Goal: Information Seeking & Learning: Learn about a topic

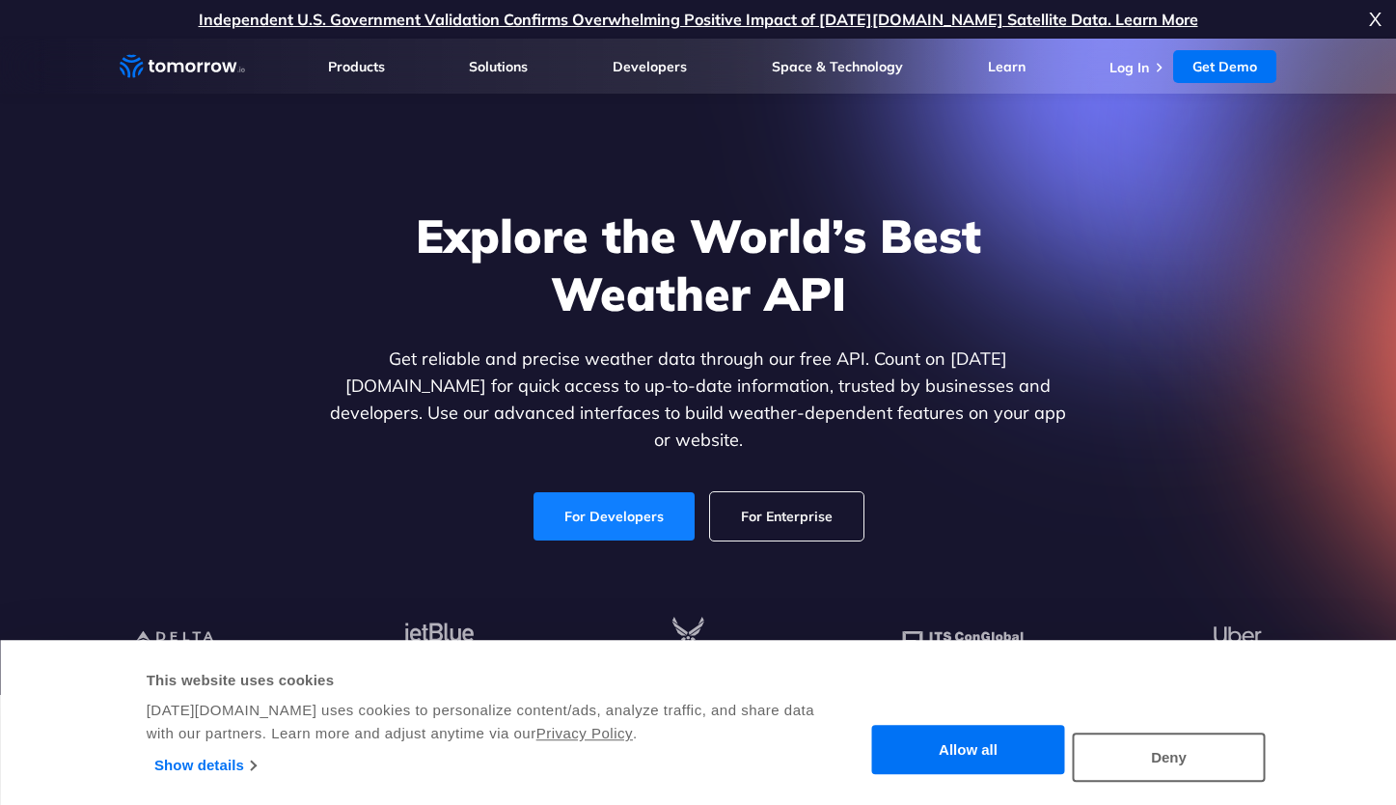
click at [617, 495] on link "For Developers" at bounding box center [614, 516] width 161 height 48
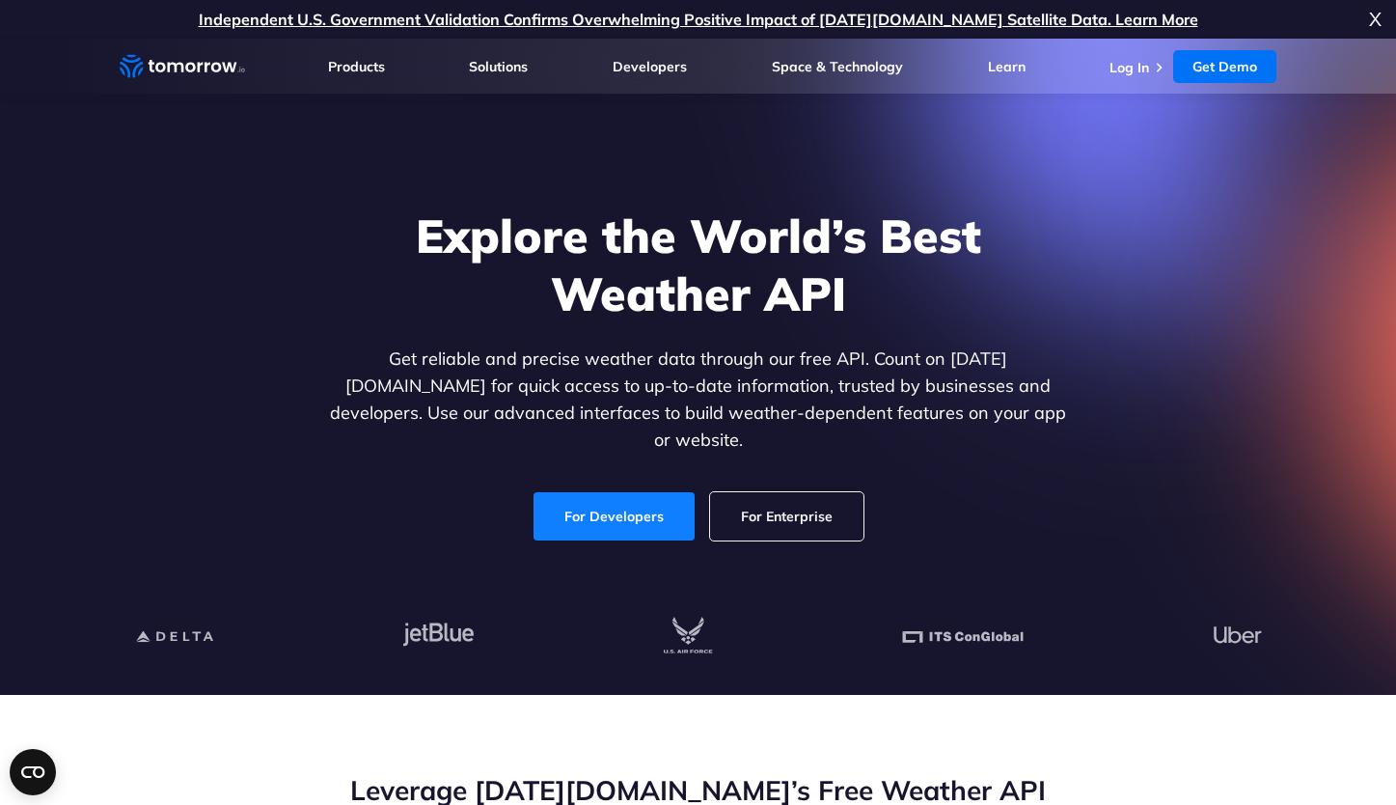
click at [638, 497] on link "For Developers" at bounding box center [614, 516] width 161 height 48
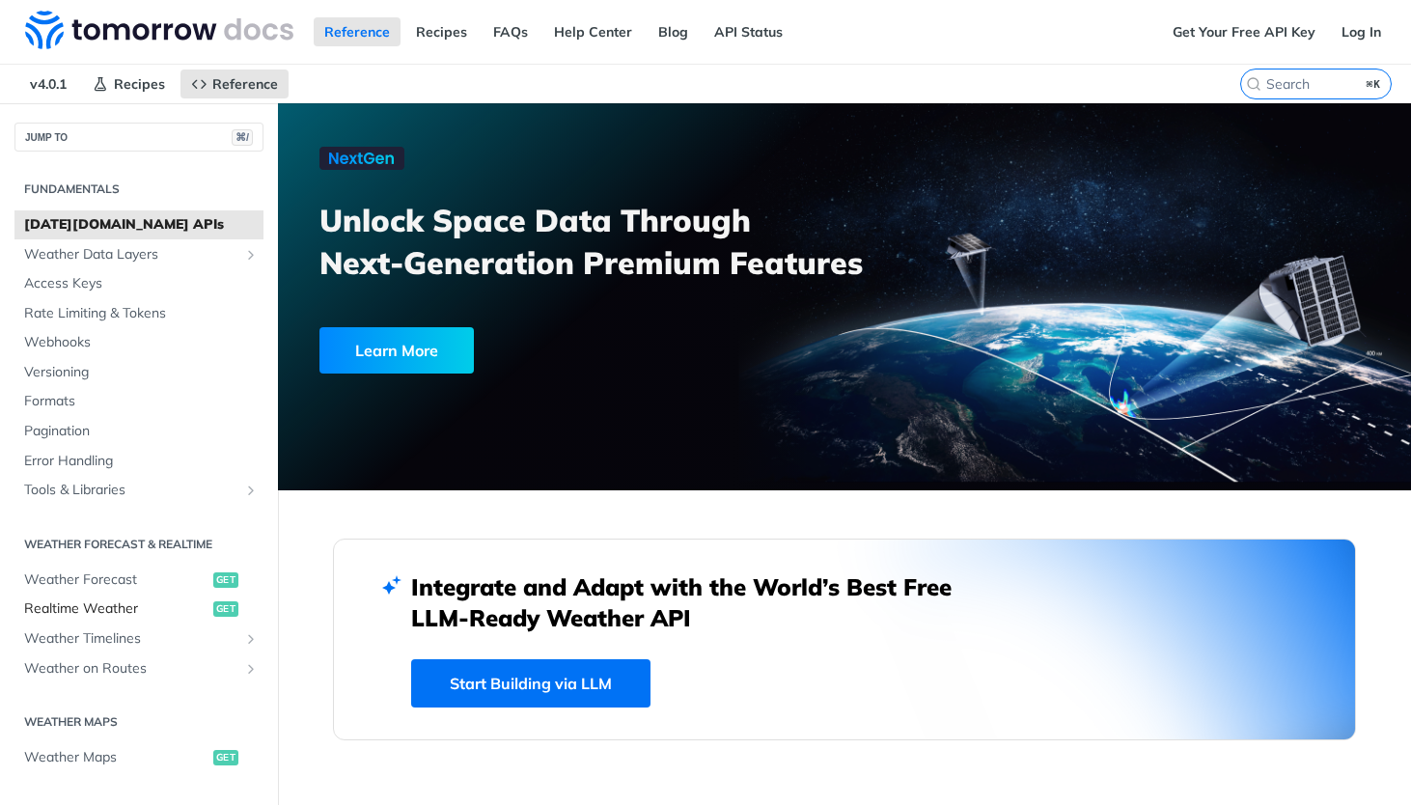
click at [158, 609] on span "Realtime Weather" at bounding box center [116, 608] width 184 height 19
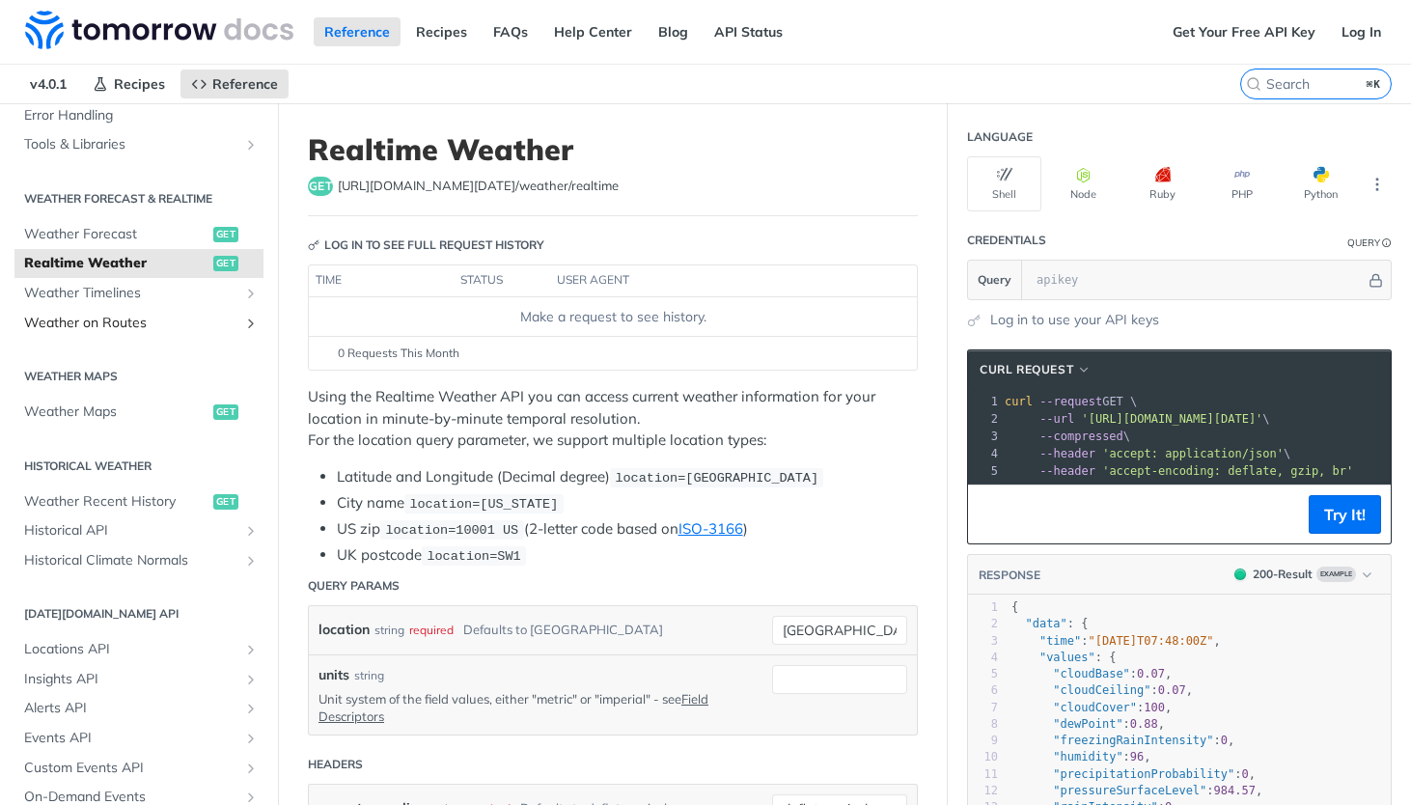
scroll to position [357, 0]
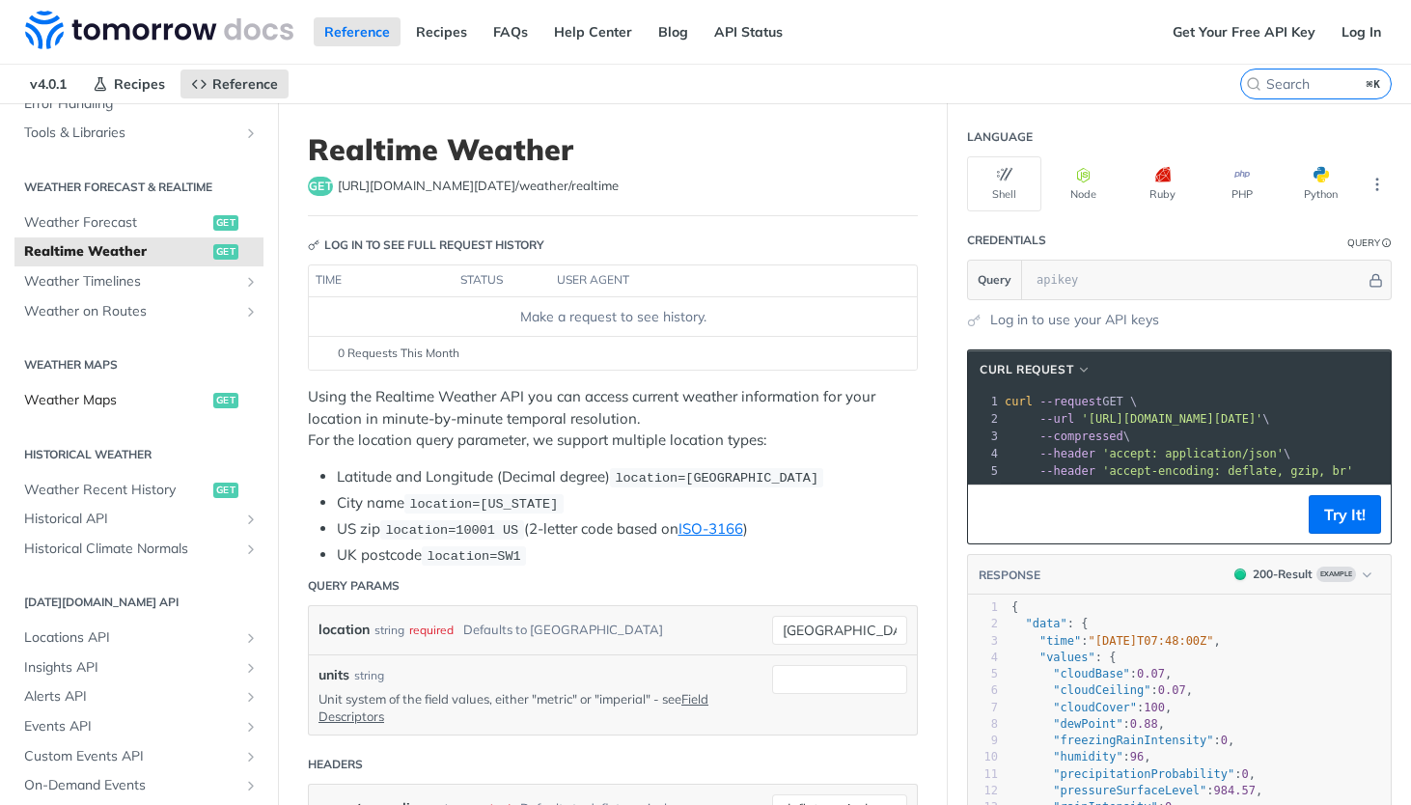
click at [137, 403] on span "Weather Maps" at bounding box center [116, 400] width 184 height 19
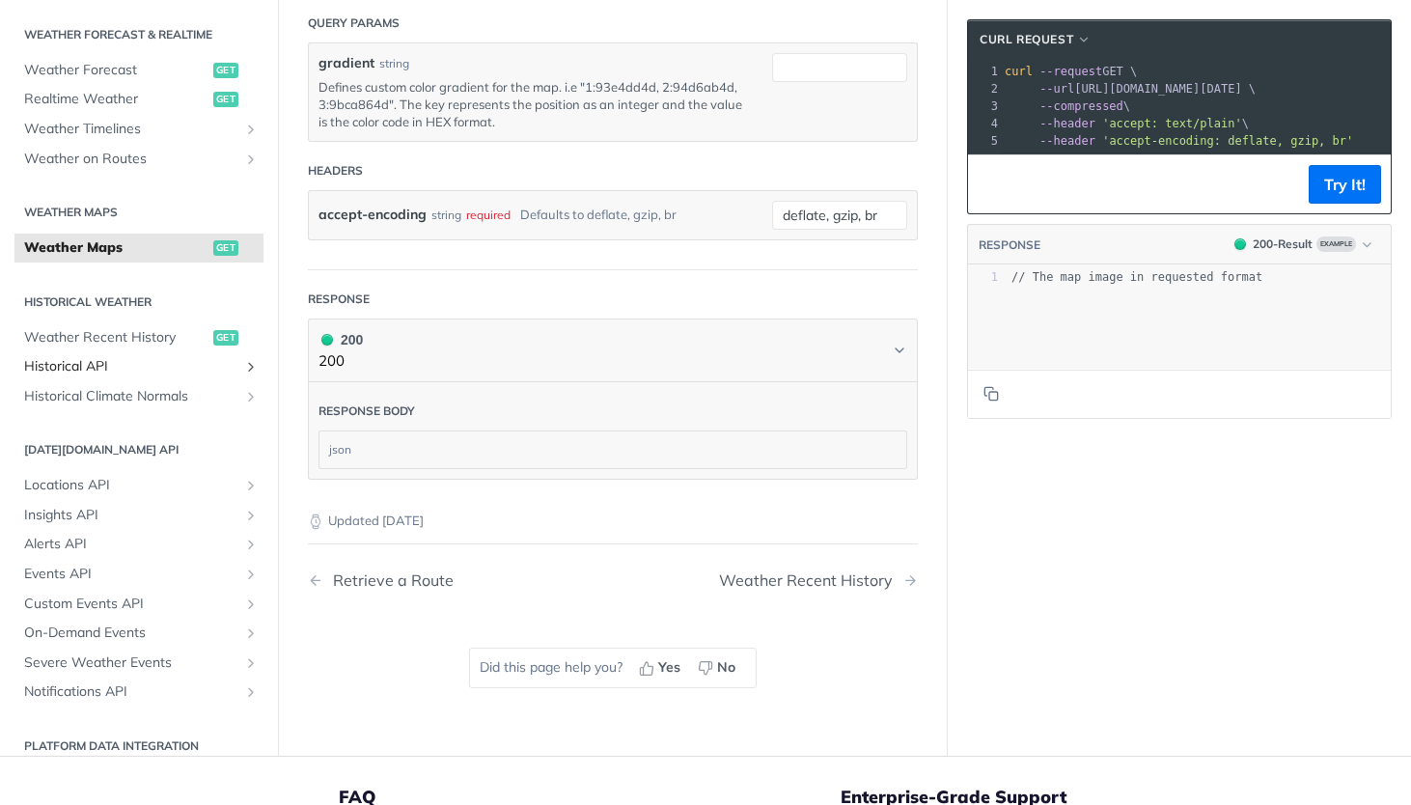
scroll to position [477, 0]
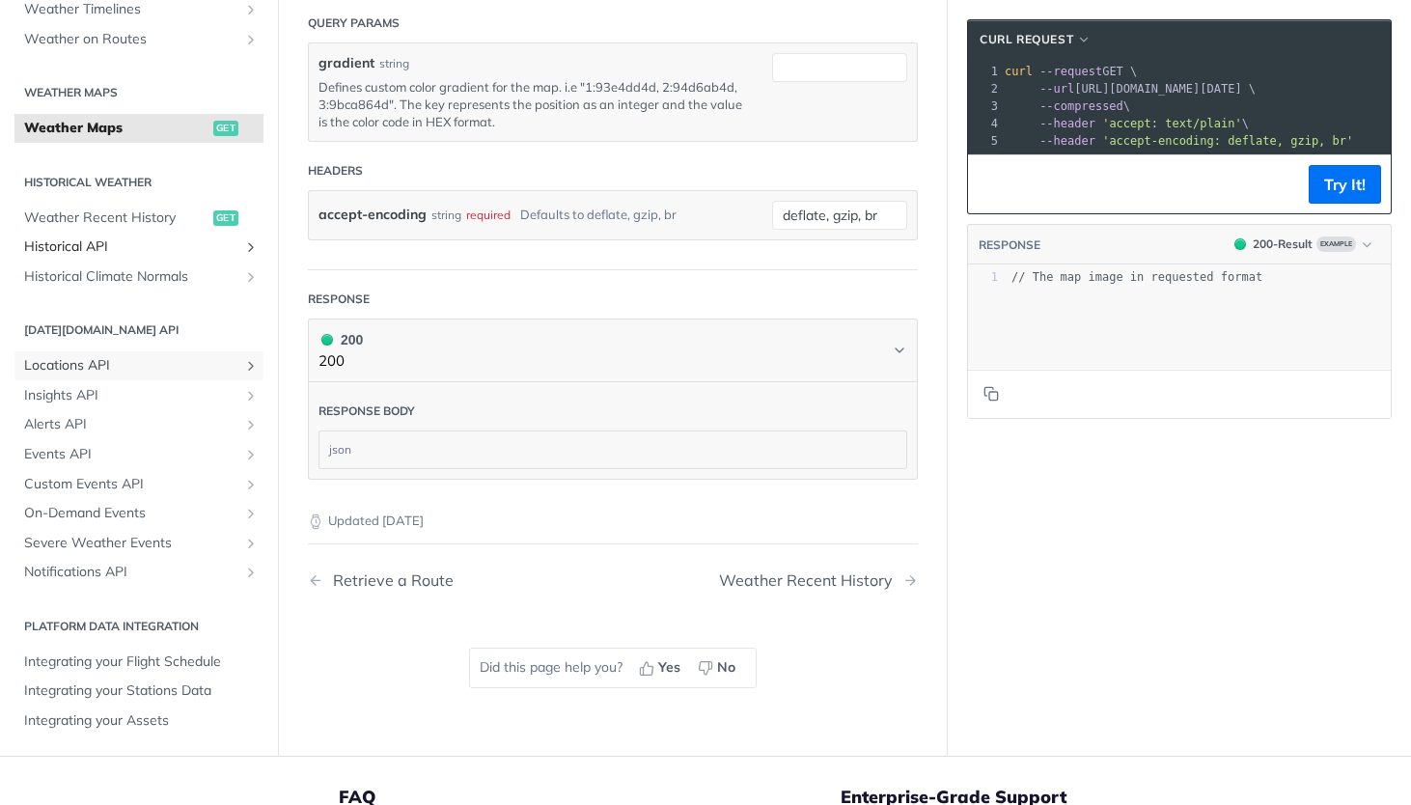
click at [137, 375] on span "Locations API" at bounding box center [131, 365] width 214 height 19
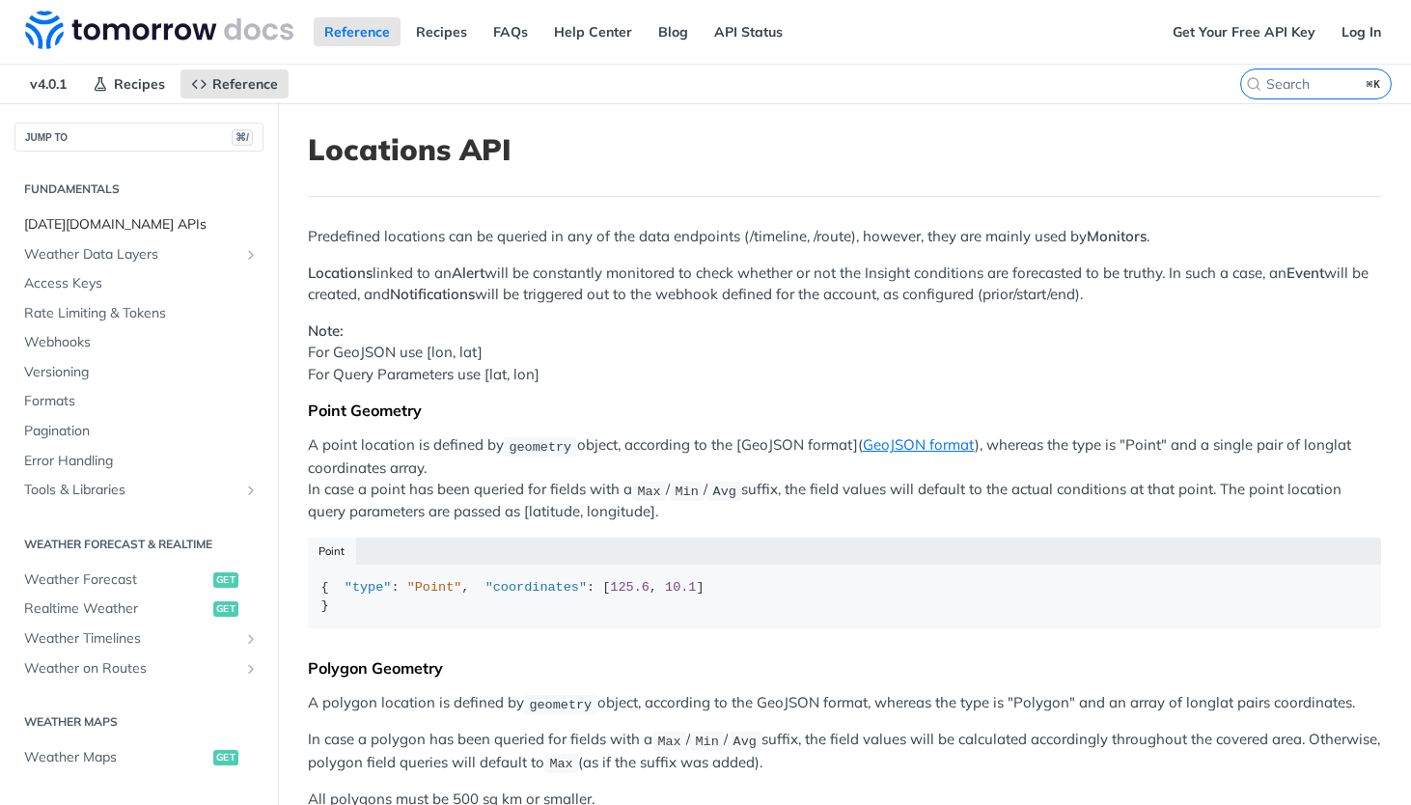
click at [119, 223] on span "[DATE][DOMAIN_NAME] APIs" at bounding box center [141, 224] width 235 height 19
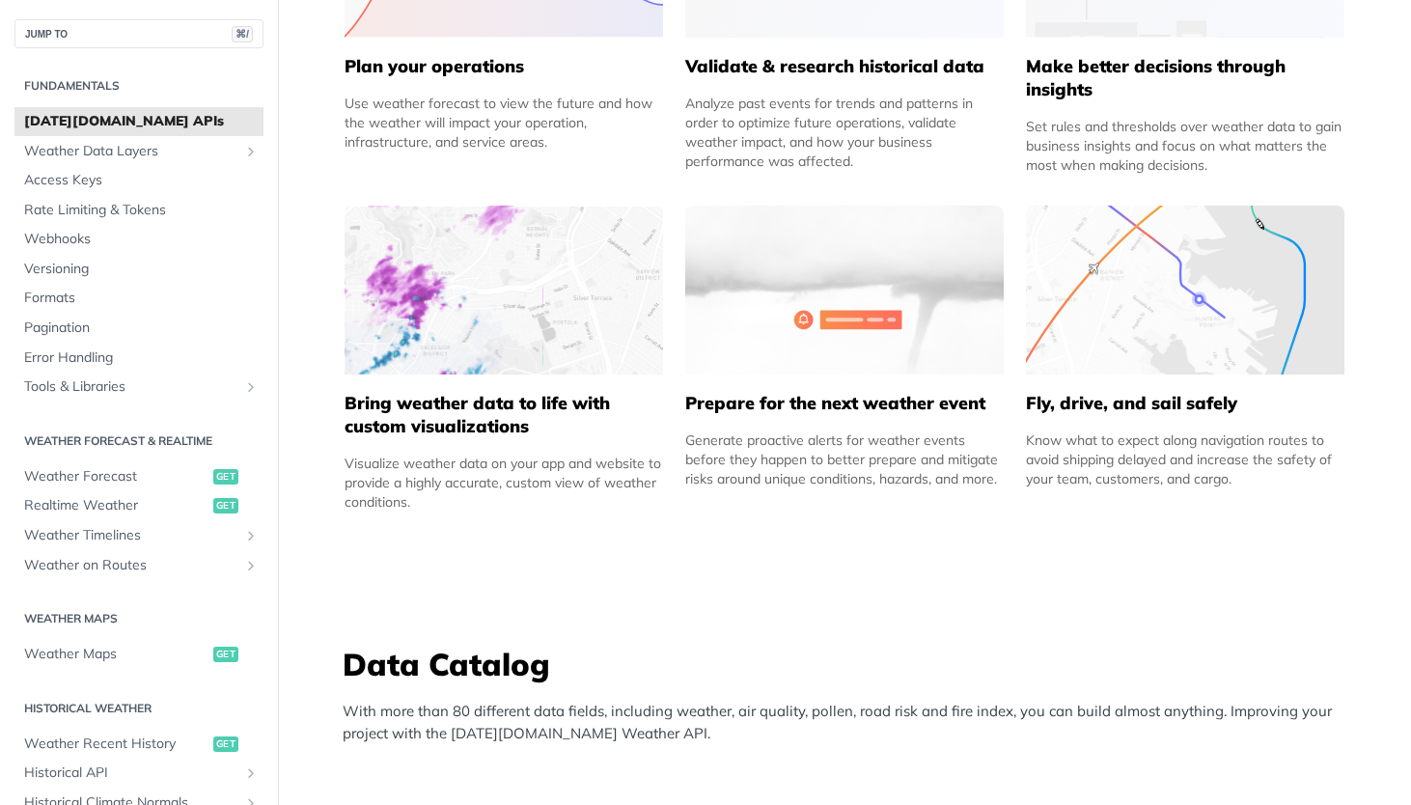
scroll to position [1081, 0]
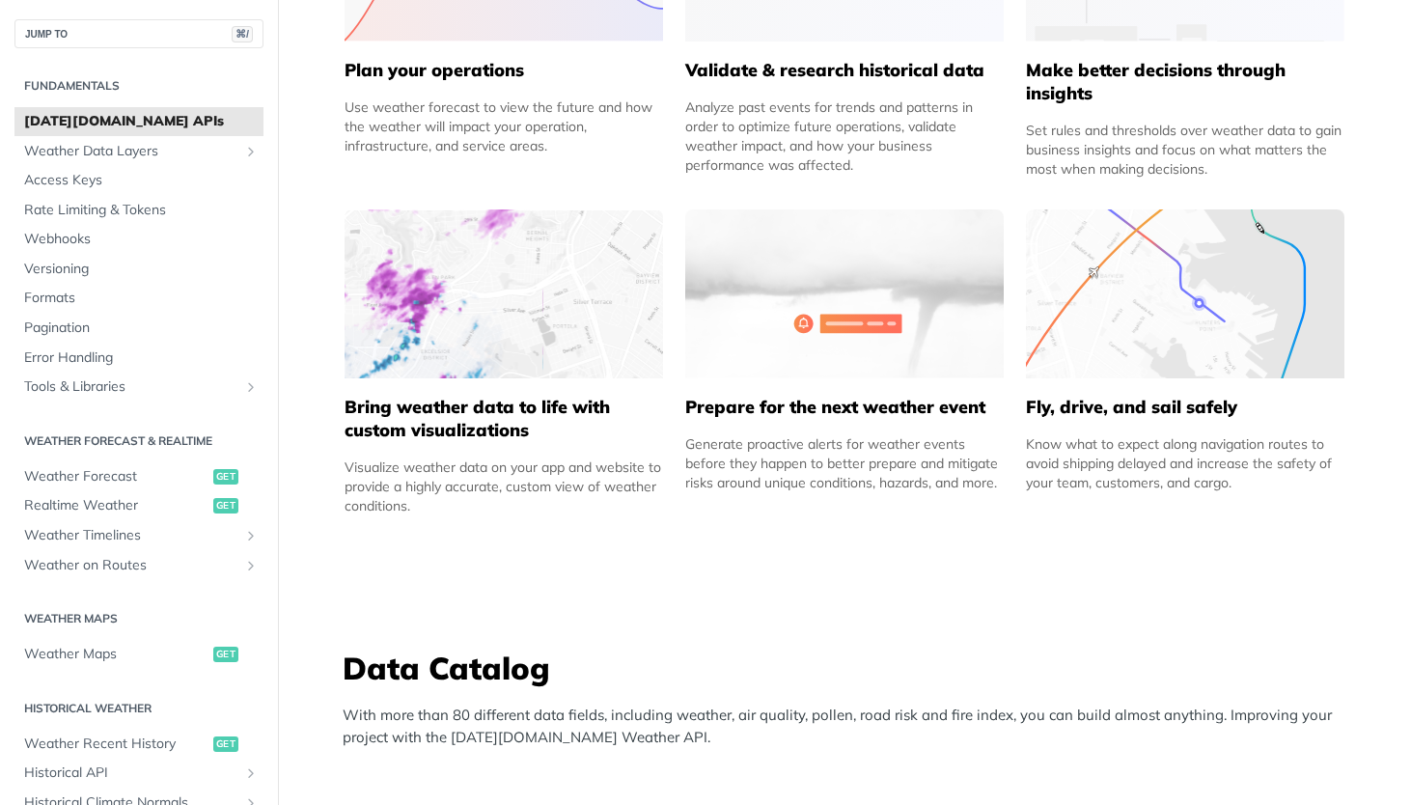
click at [511, 324] on img at bounding box center [504, 293] width 318 height 169
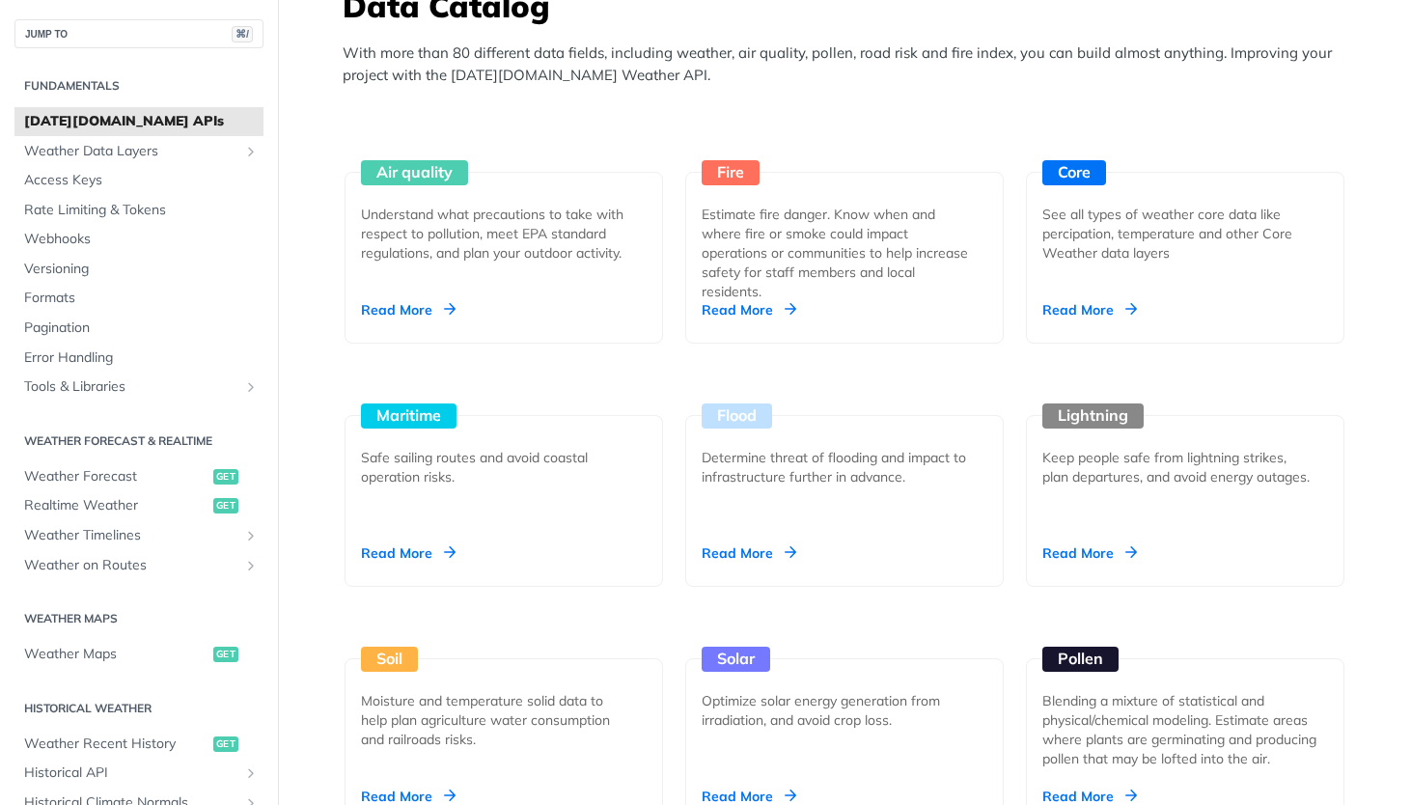
scroll to position [1736, 0]
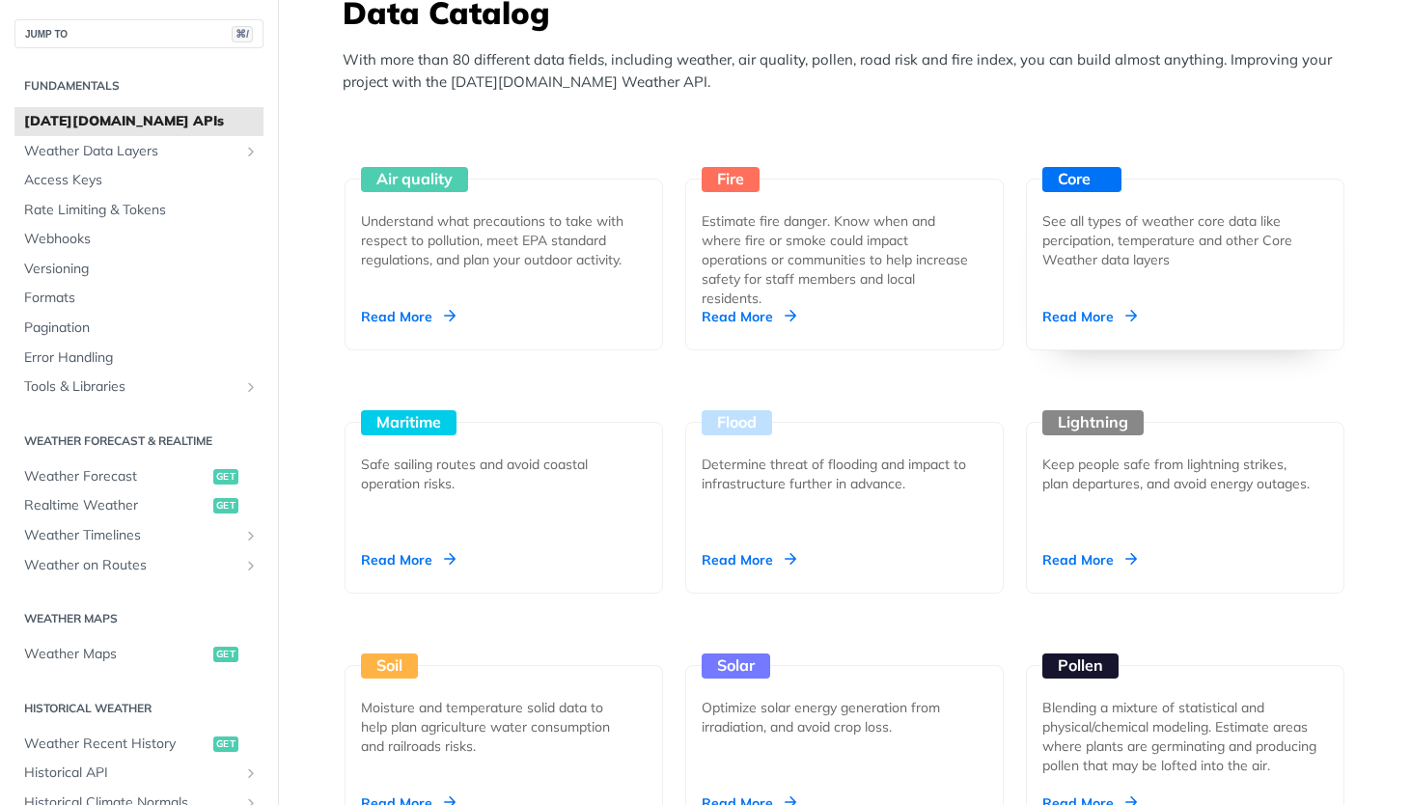
click at [1066, 313] on div "Read More" at bounding box center [1089, 316] width 95 height 19
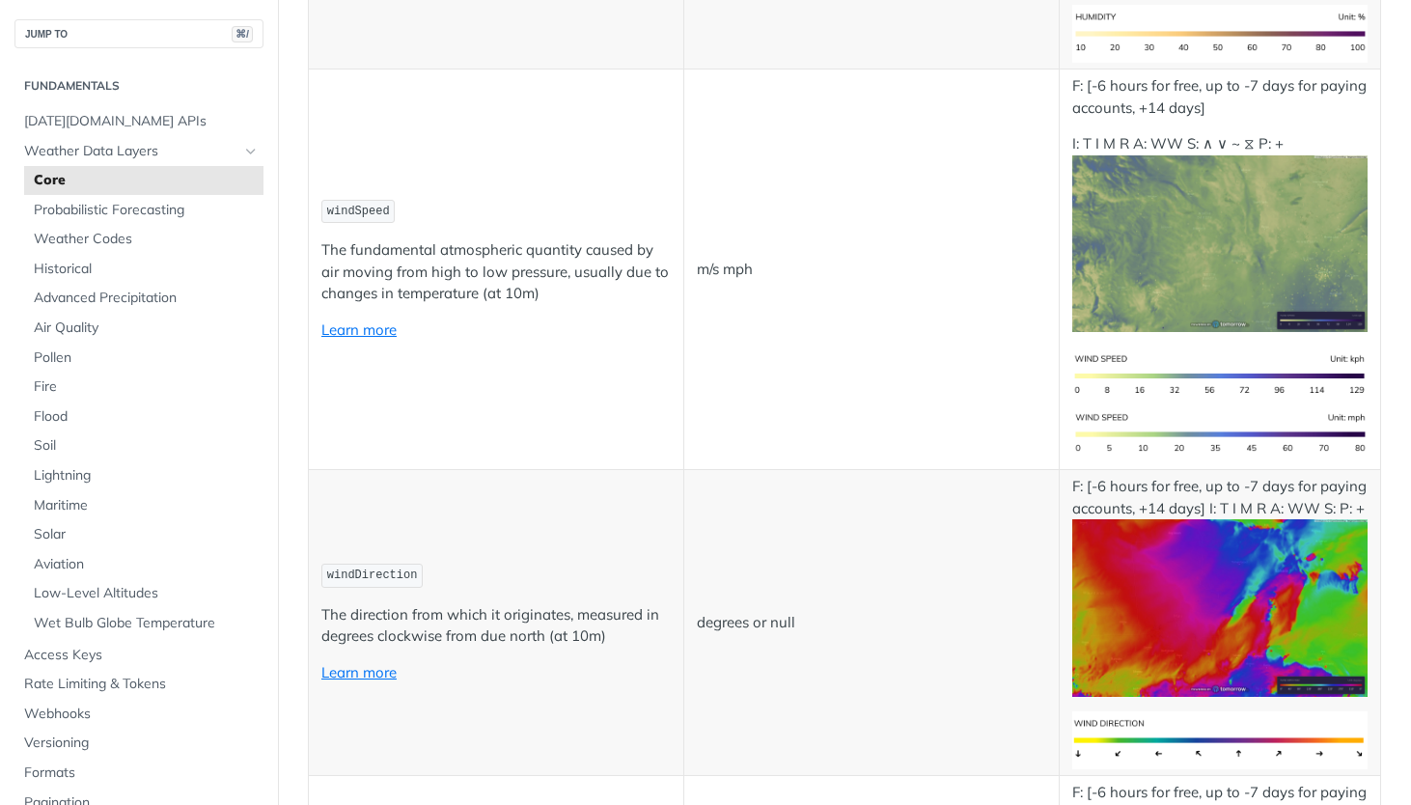
scroll to position [1612, 0]
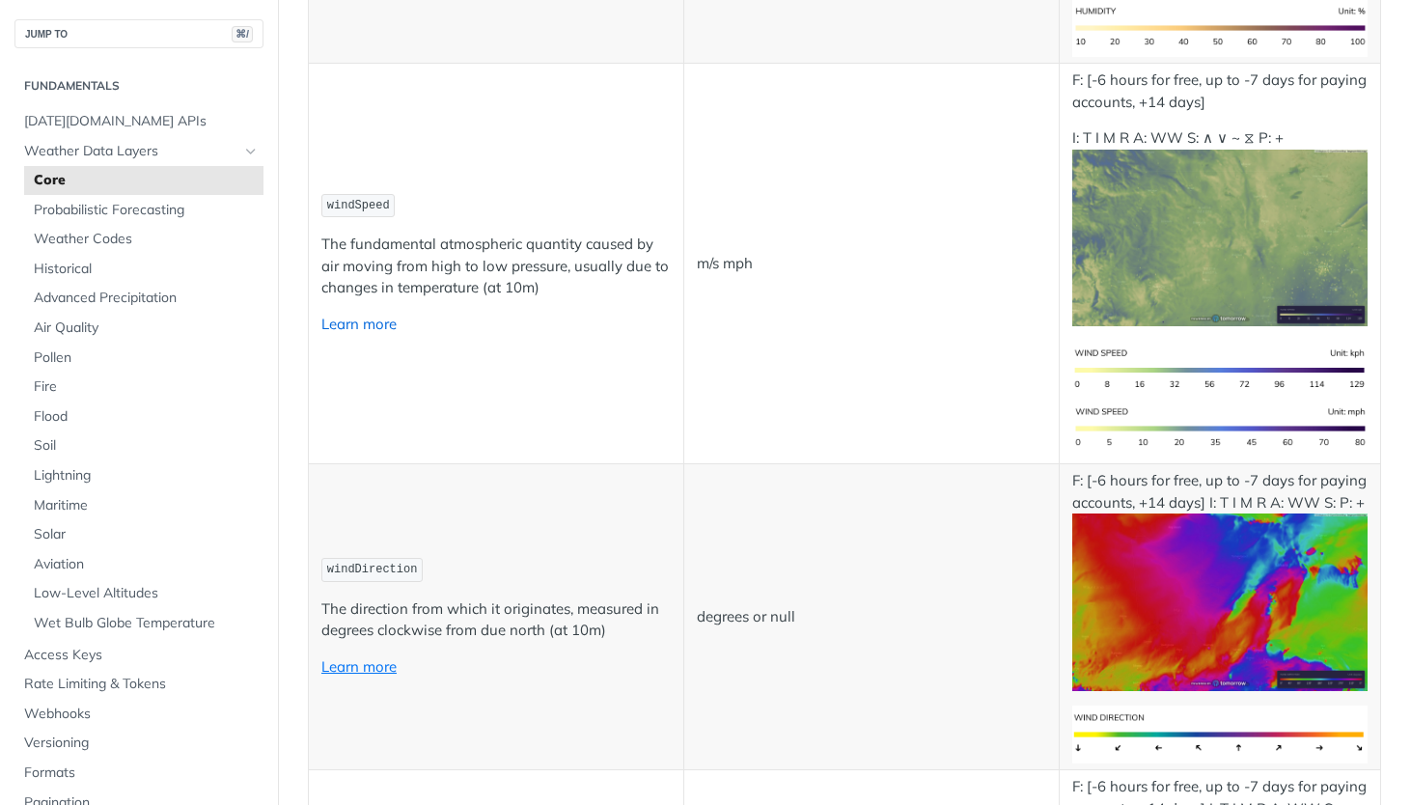
click at [381, 315] on link "Learn more" at bounding box center [358, 324] width 75 height 18
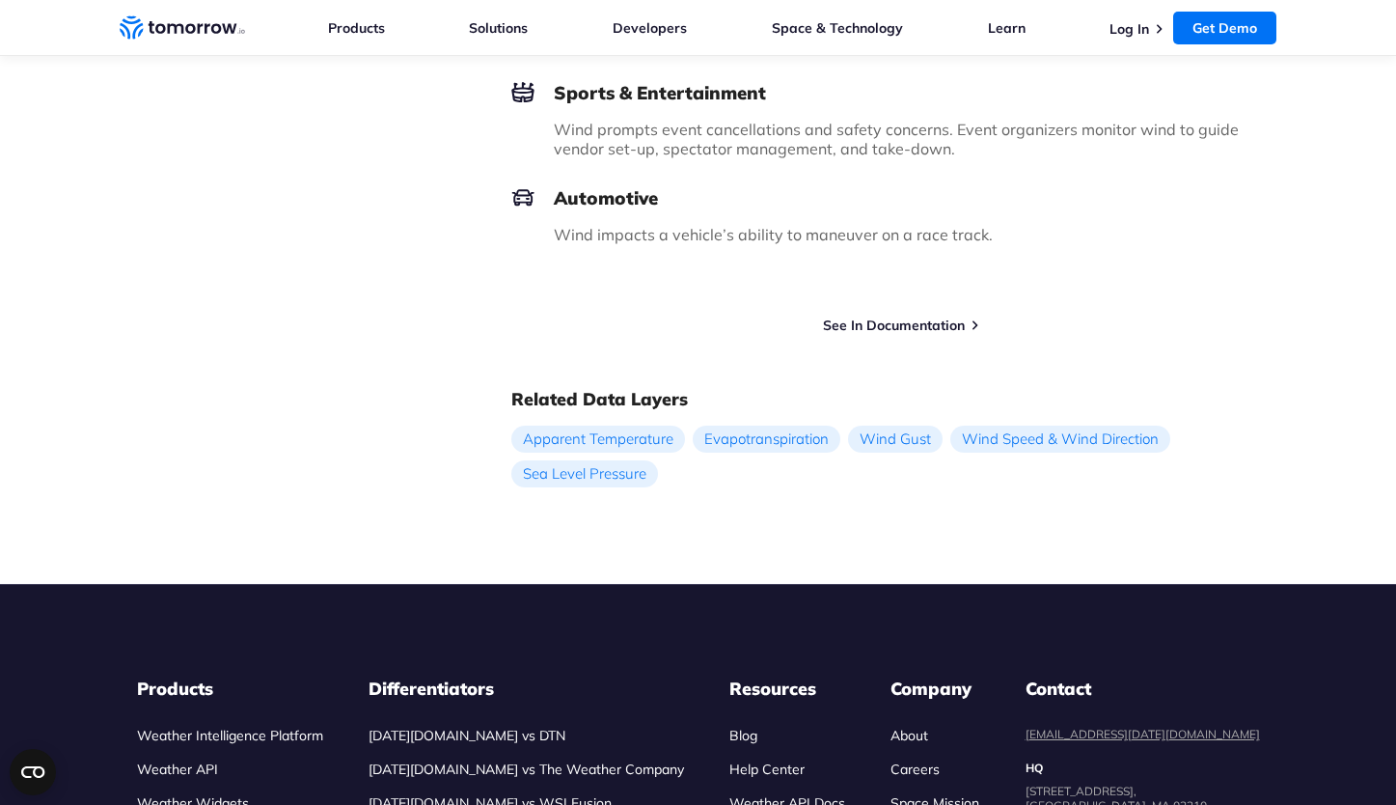
scroll to position [2551, 0]
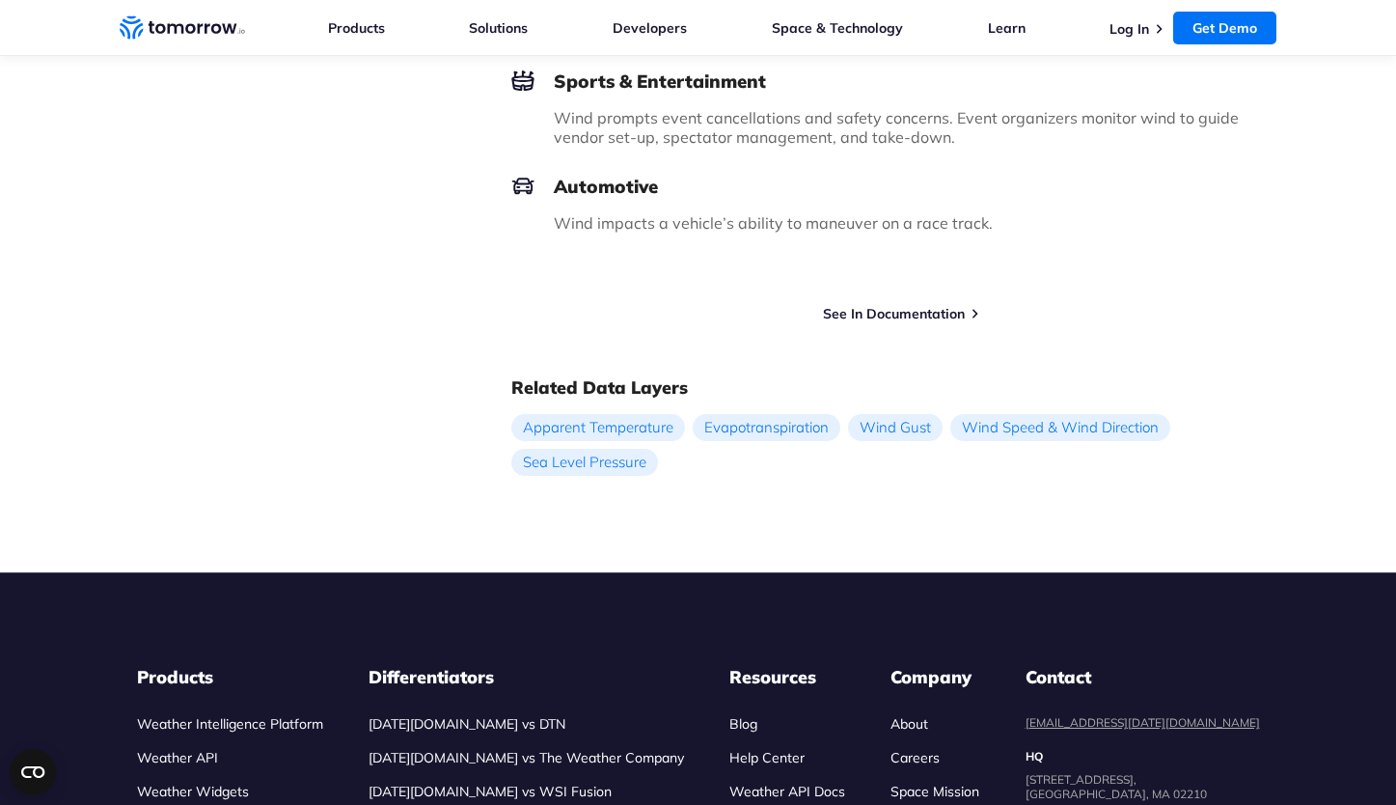
click at [882, 301] on div "Try Free Weather API See In Documentation" at bounding box center [894, 305] width 766 height 35
click at [890, 313] on link "See In Documentation" at bounding box center [894, 313] width 142 height 17
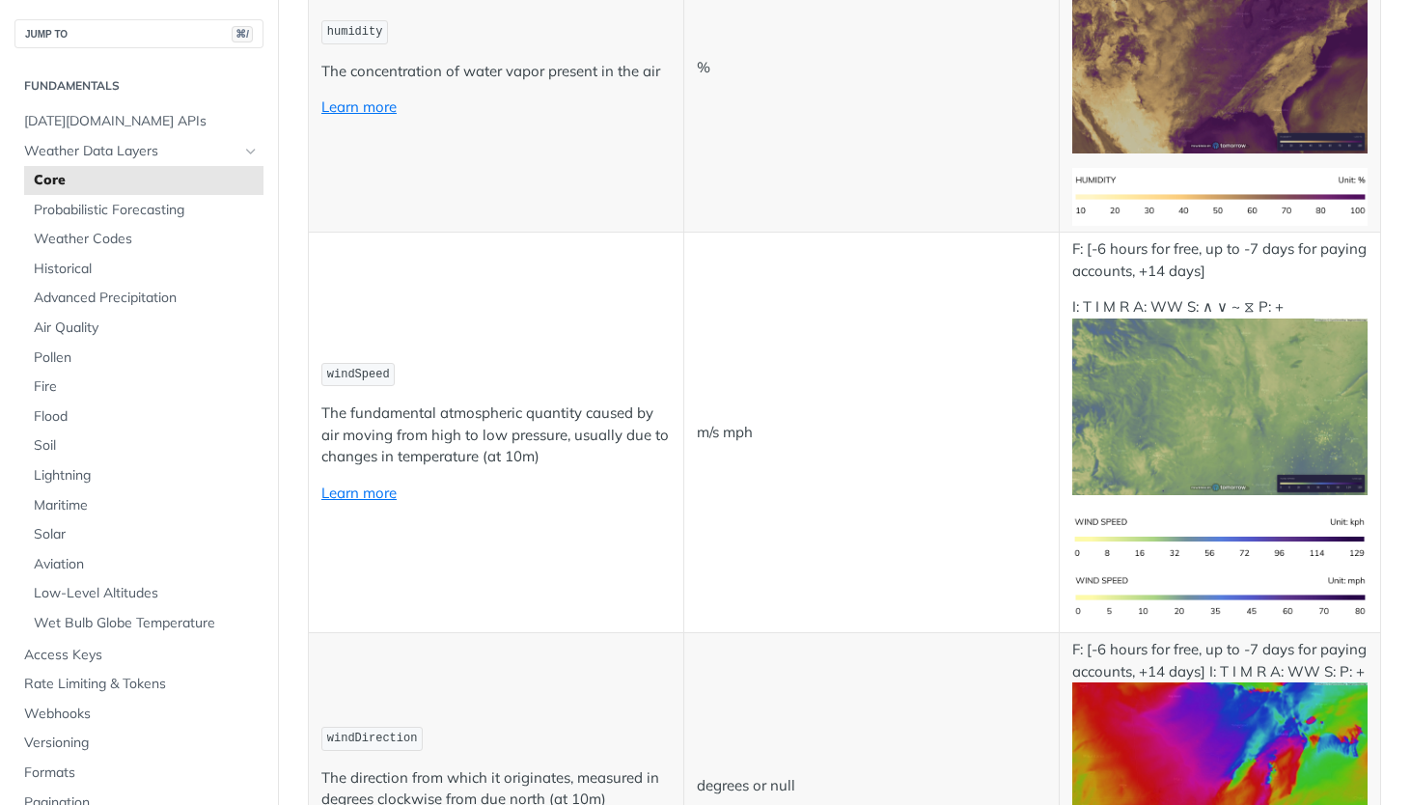
scroll to position [1447, 0]
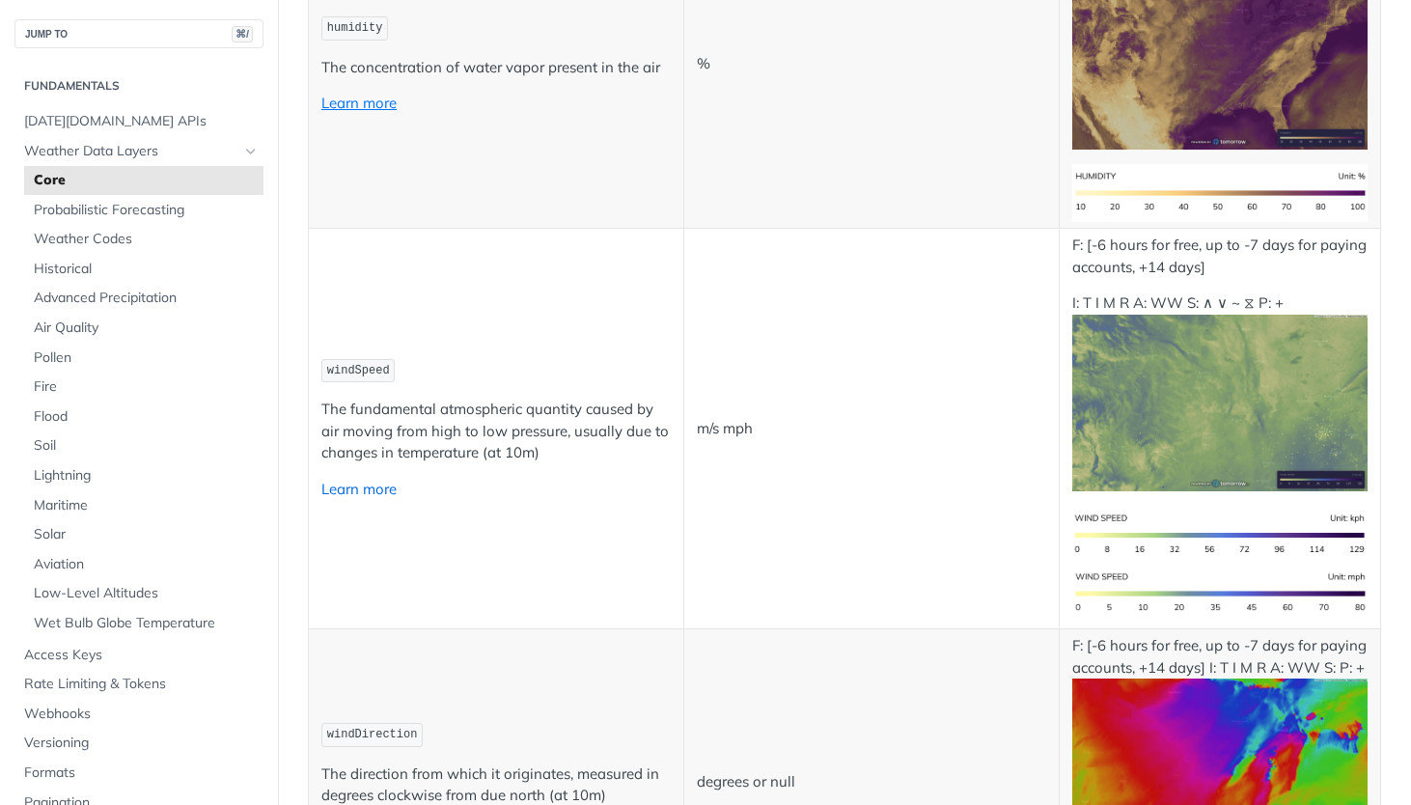
click at [384, 480] on link "Learn more" at bounding box center [358, 489] width 75 height 18
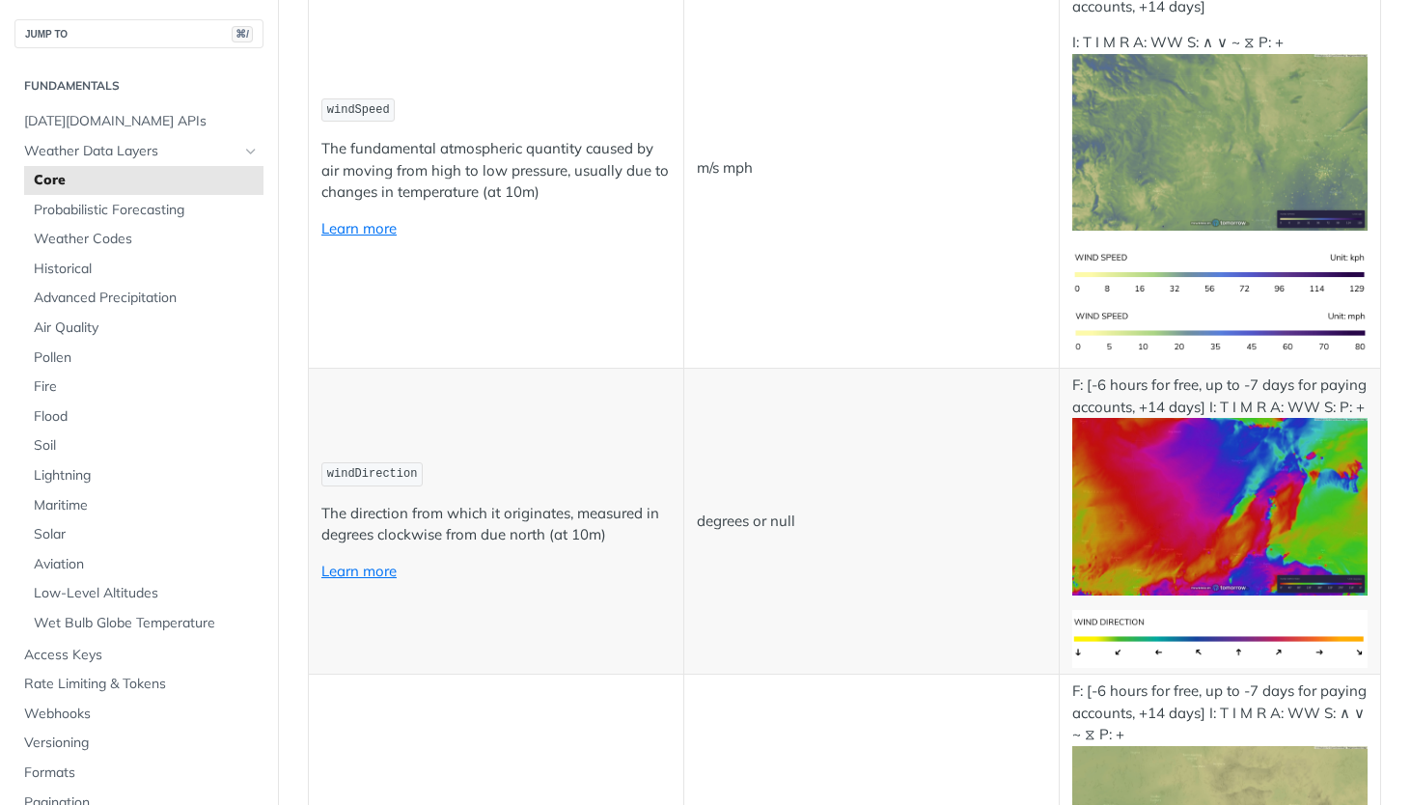
scroll to position [1719, 0]
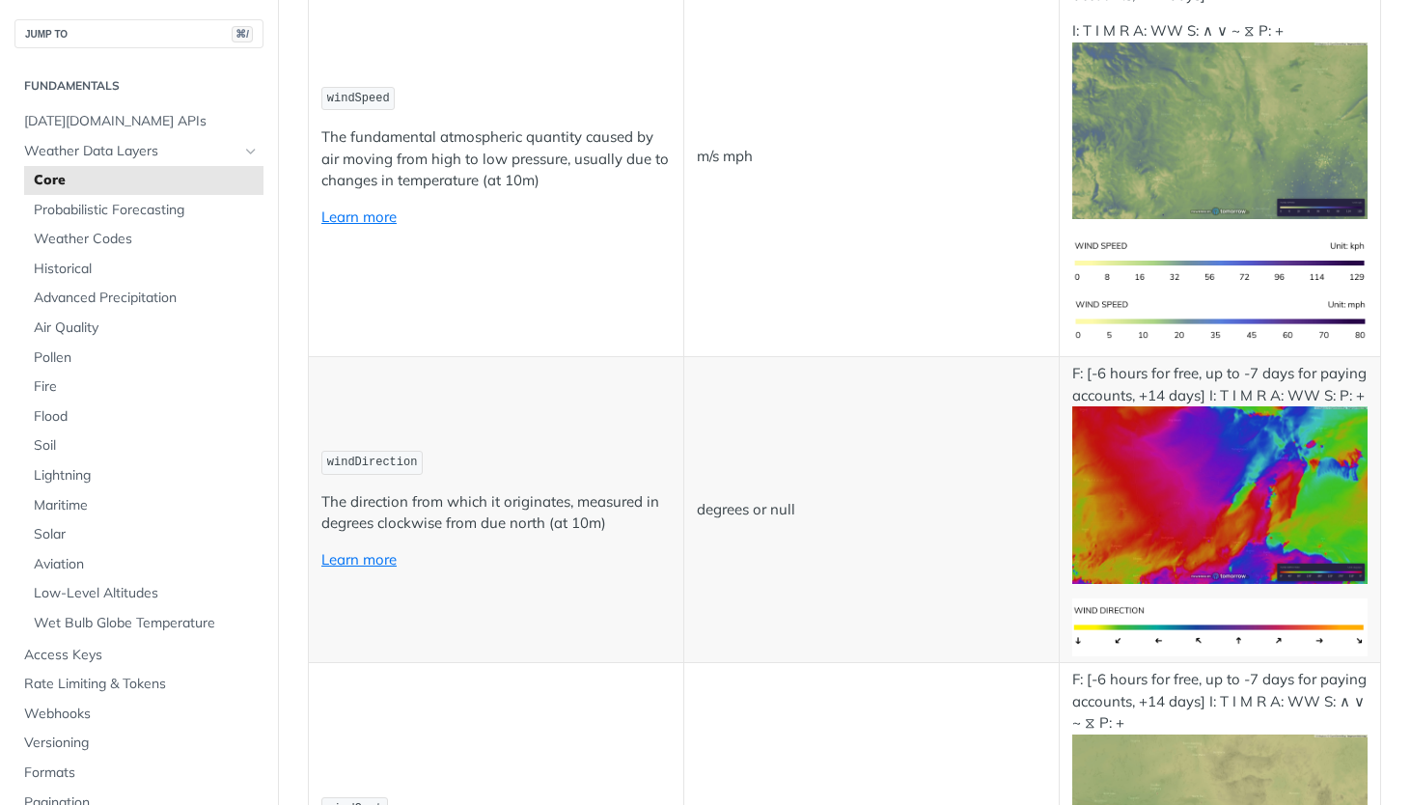
click at [490, 567] on td "windDirection The direction from which it originates, measured in degrees clock…" at bounding box center [496, 510] width 375 height 306
click at [347, 562] on p "Learn more" at bounding box center [495, 560] width 349 height 22
click at [359, 552] on link "Learn more" at bounding box center [358, 559] width 75 height 18
